Goal: Task Accomplishment & Management: Manage account settings

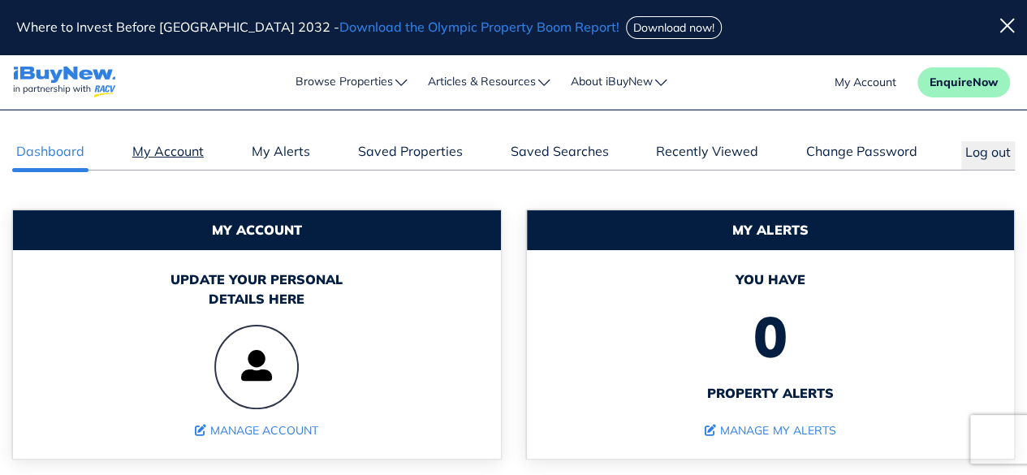
click at [167, 151] on link "My Account" at bounding box center [168, 155] width 80 height 28
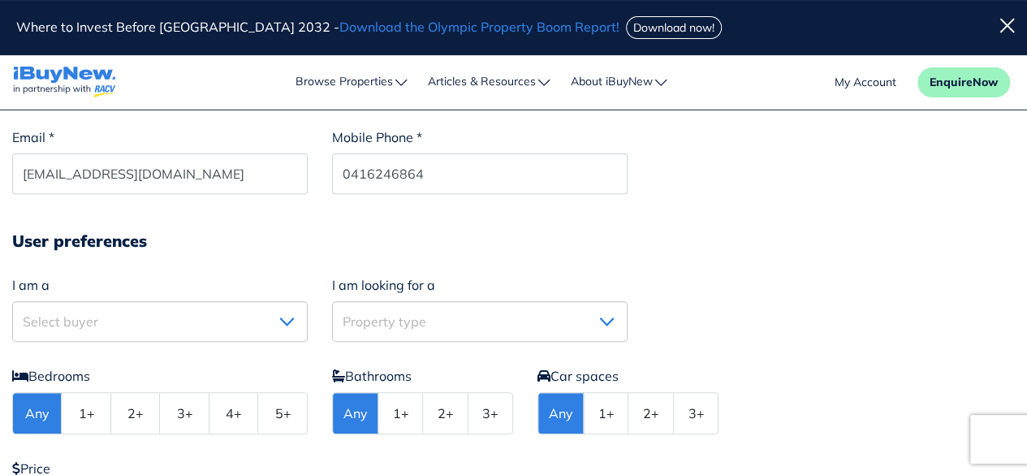
scroll to position [244, 0]
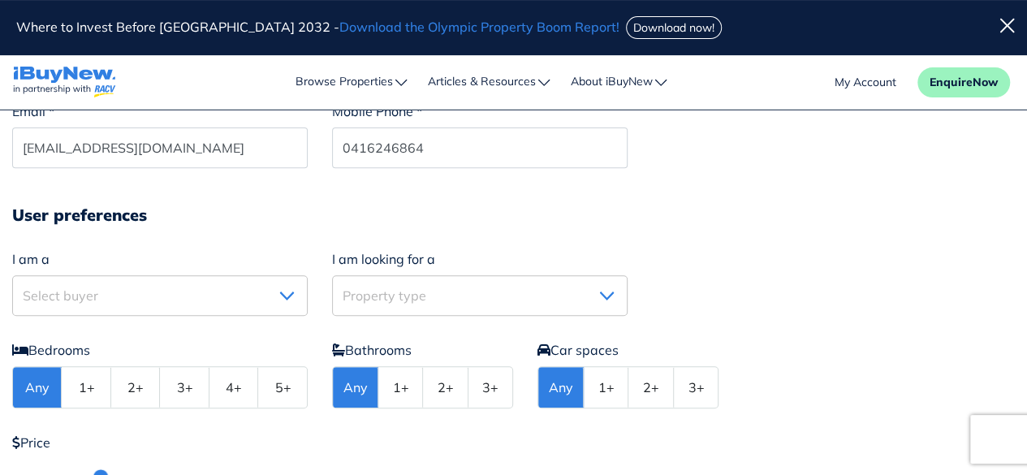
click at [295, 290] on button "Select buyer" at bounding box center [160, 295] width 296 height 41
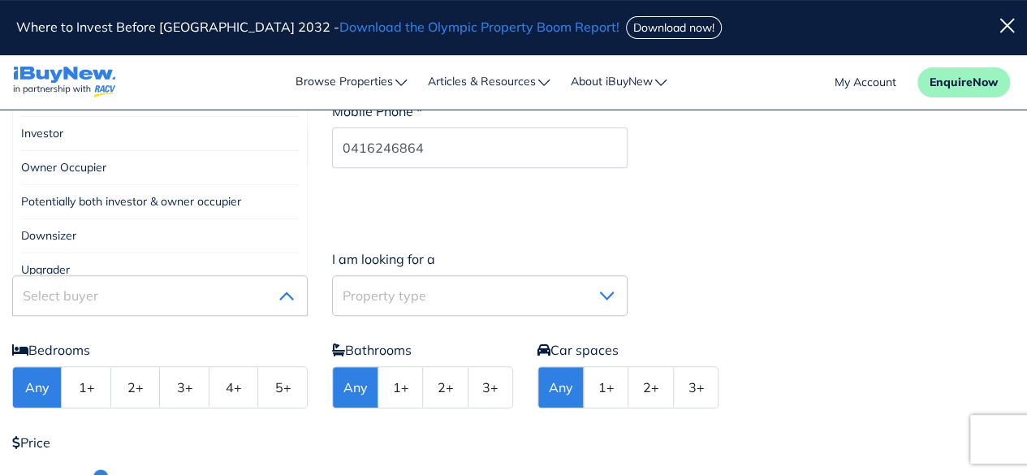
scroll to position [10, 0]
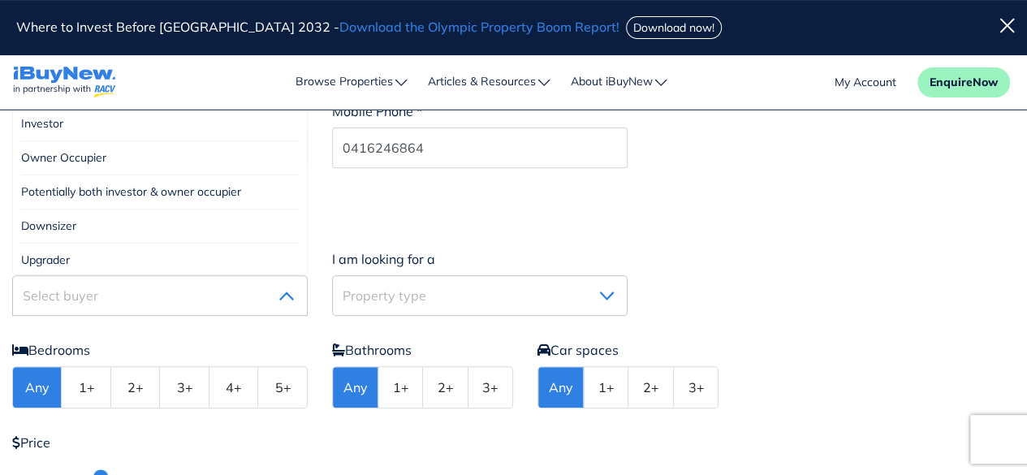
click at [253, 127] on div "Investor" at bounding box center [160, 124] width 278 height 34
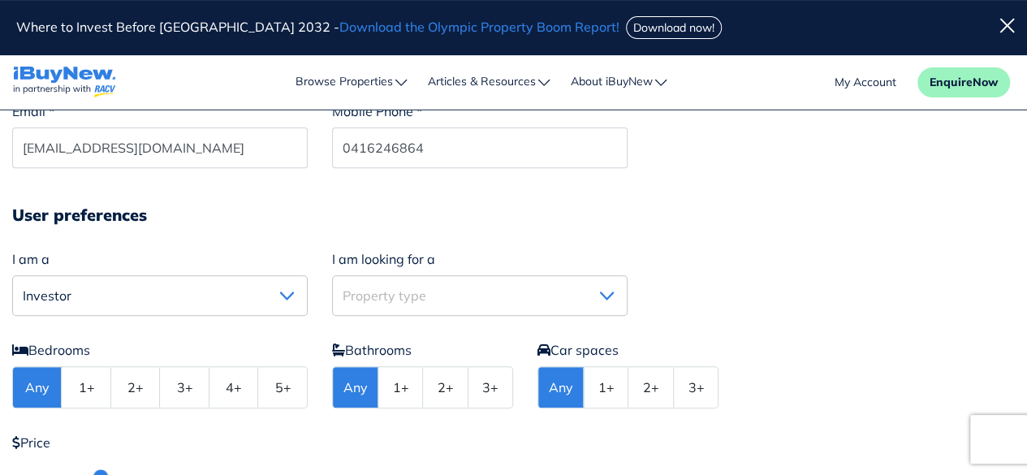
click at [608, 294] on img "button" at bounding box center [606, 295] width 15 height 9
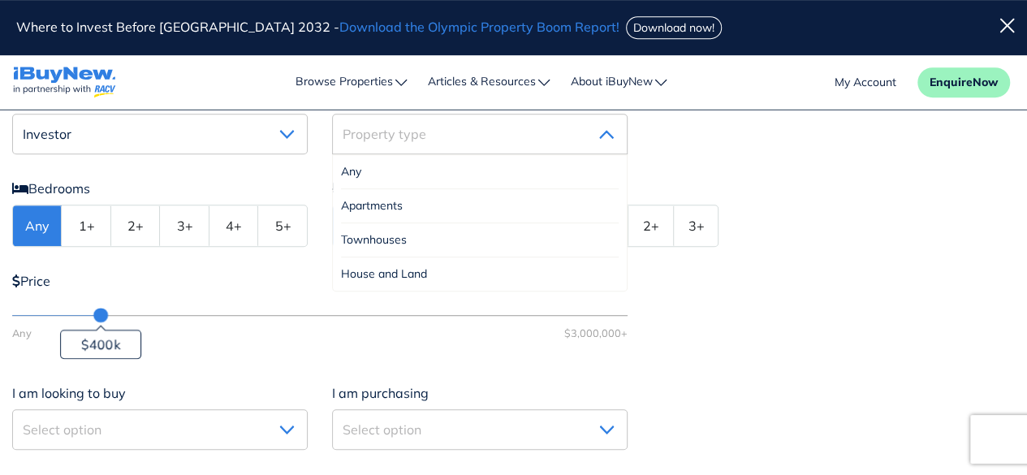
scroll to position [406, 0]
click at [419, 269] on div "House and Land" at bounding box center [480, 273] width 278 height 33
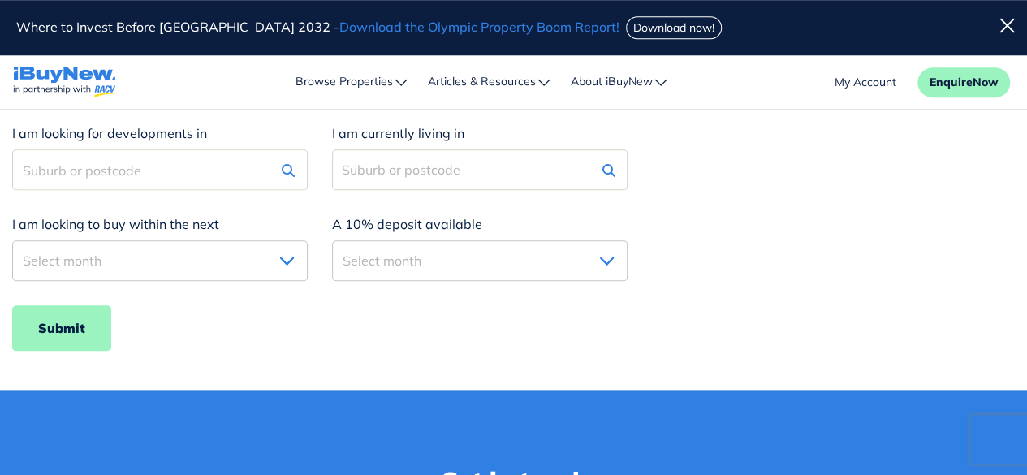
scroll to position [731, 0]
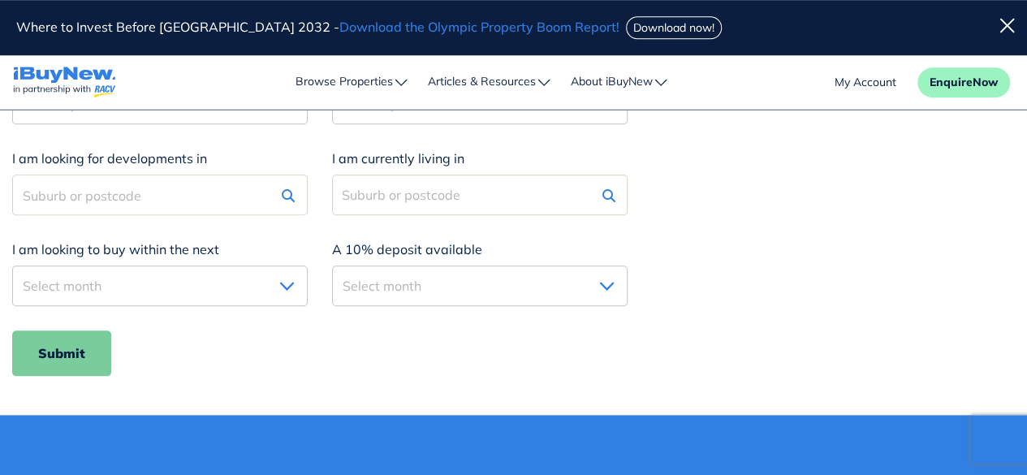
click at [66, 355] on button "Submit" at bounding box center [61, 352] width 99 height 45
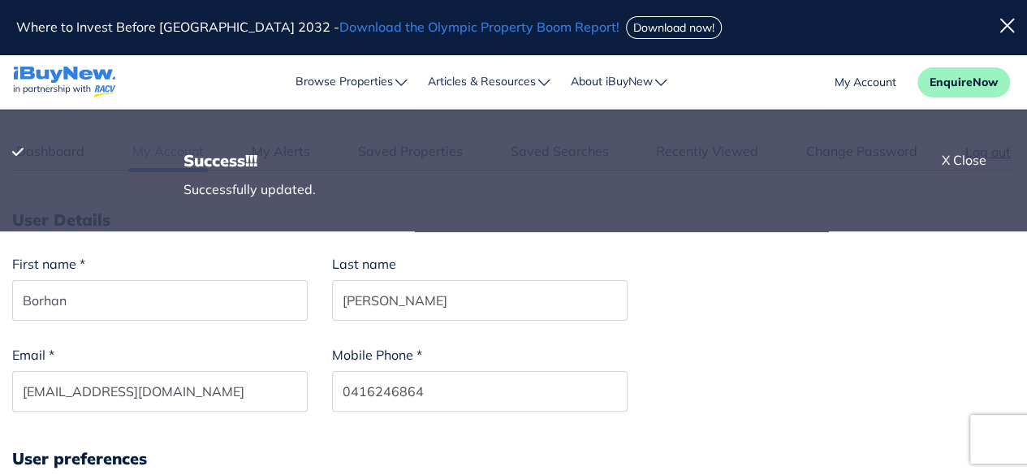
click at [961, 156] on div "X Close" at bounding box center [964, 159] width 45 height 19
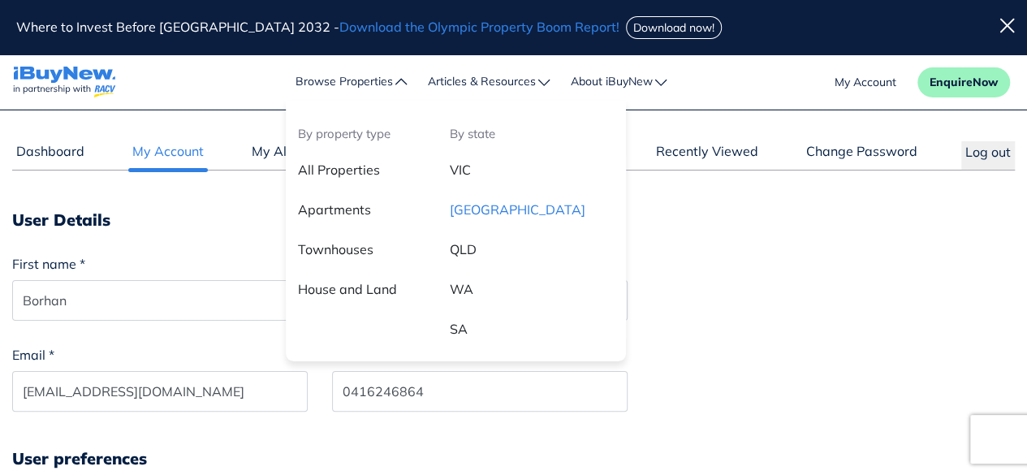
click at [452, 210] on link "[GEOGRAPHIC_DATA]" at bounding box center [532, 216] width 188 height 40
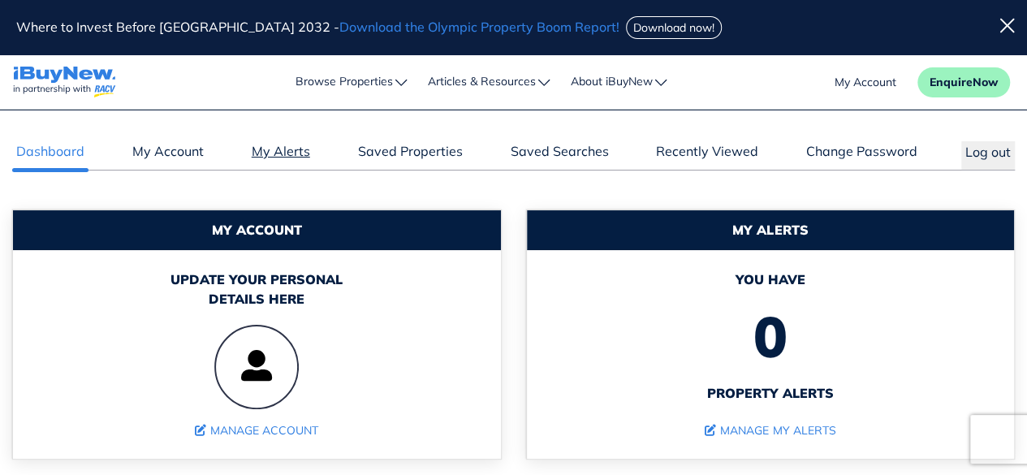
click at [278, 157] on link "My Alerts" at bounding box center [281, 155] width 67 height 28
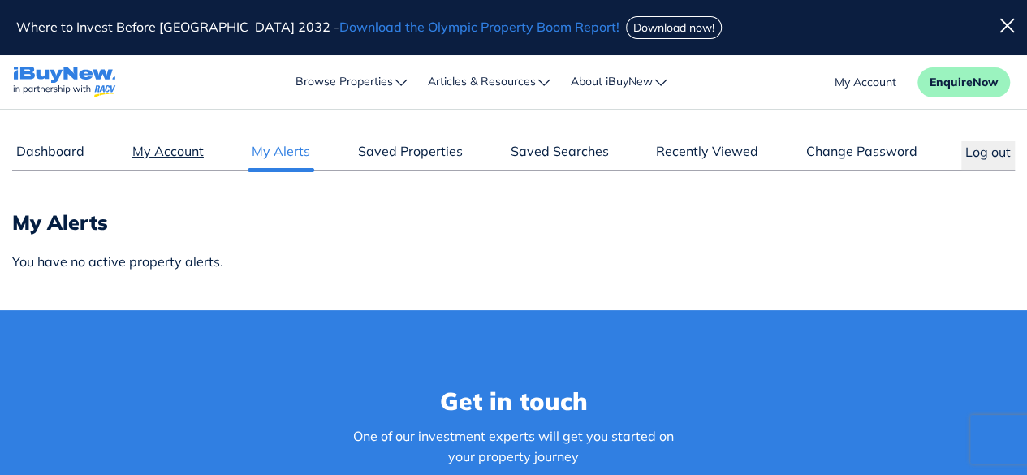
click at [173, 155] on link "My Account" at bounding box center [168, 155] width 80 height 28
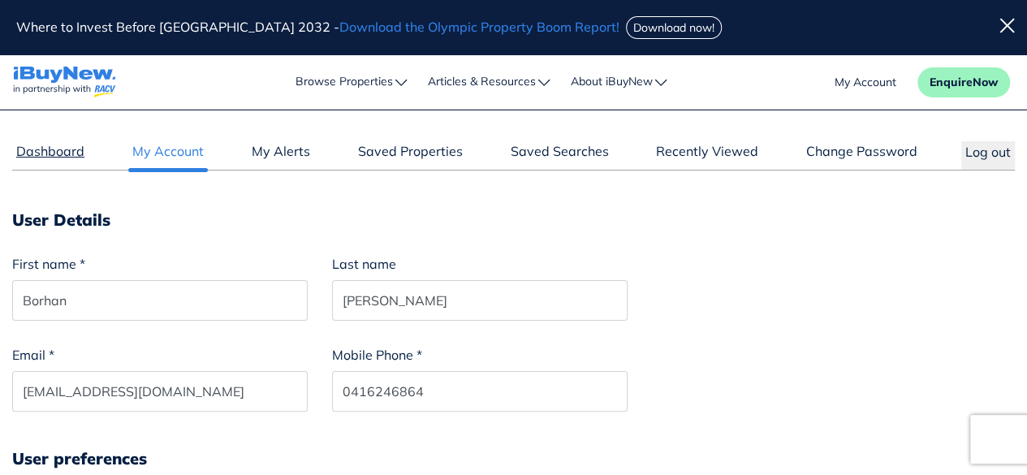
click at [45, 145] on link "Dashboard" at bounding box center [50, 155] width 76 height 28
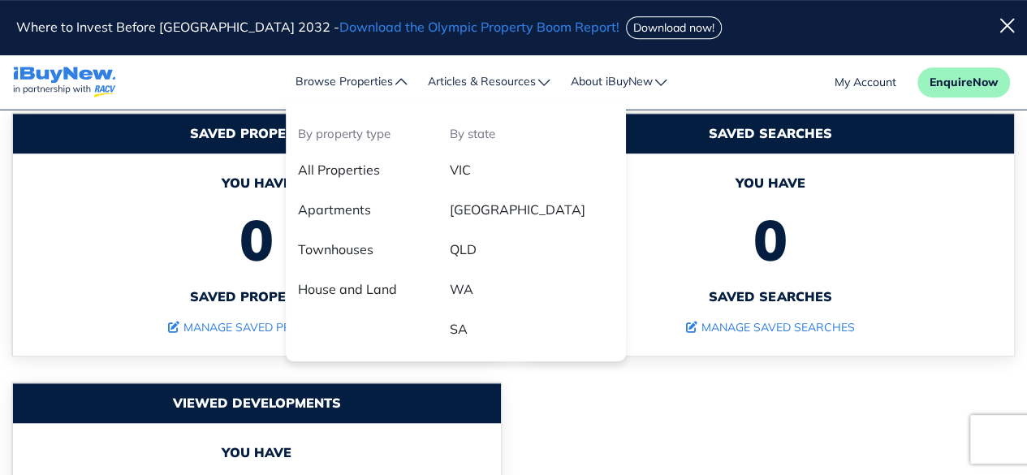
scroll to position [325, 0]
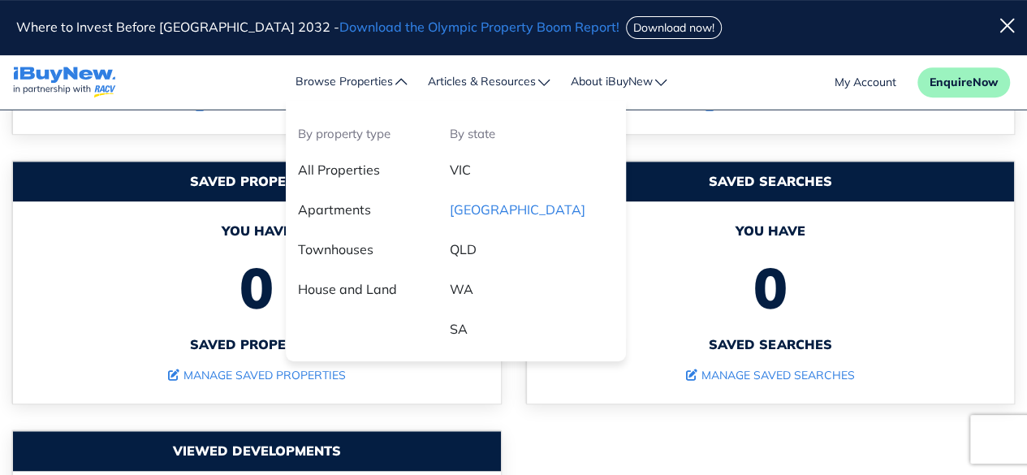
click at [474, 208] on link "[GEOGRAPHIC_DATA]" at bounding box center [532, 216] width 188 height 40
